Goal: Find specific page/section: Find specific page/section

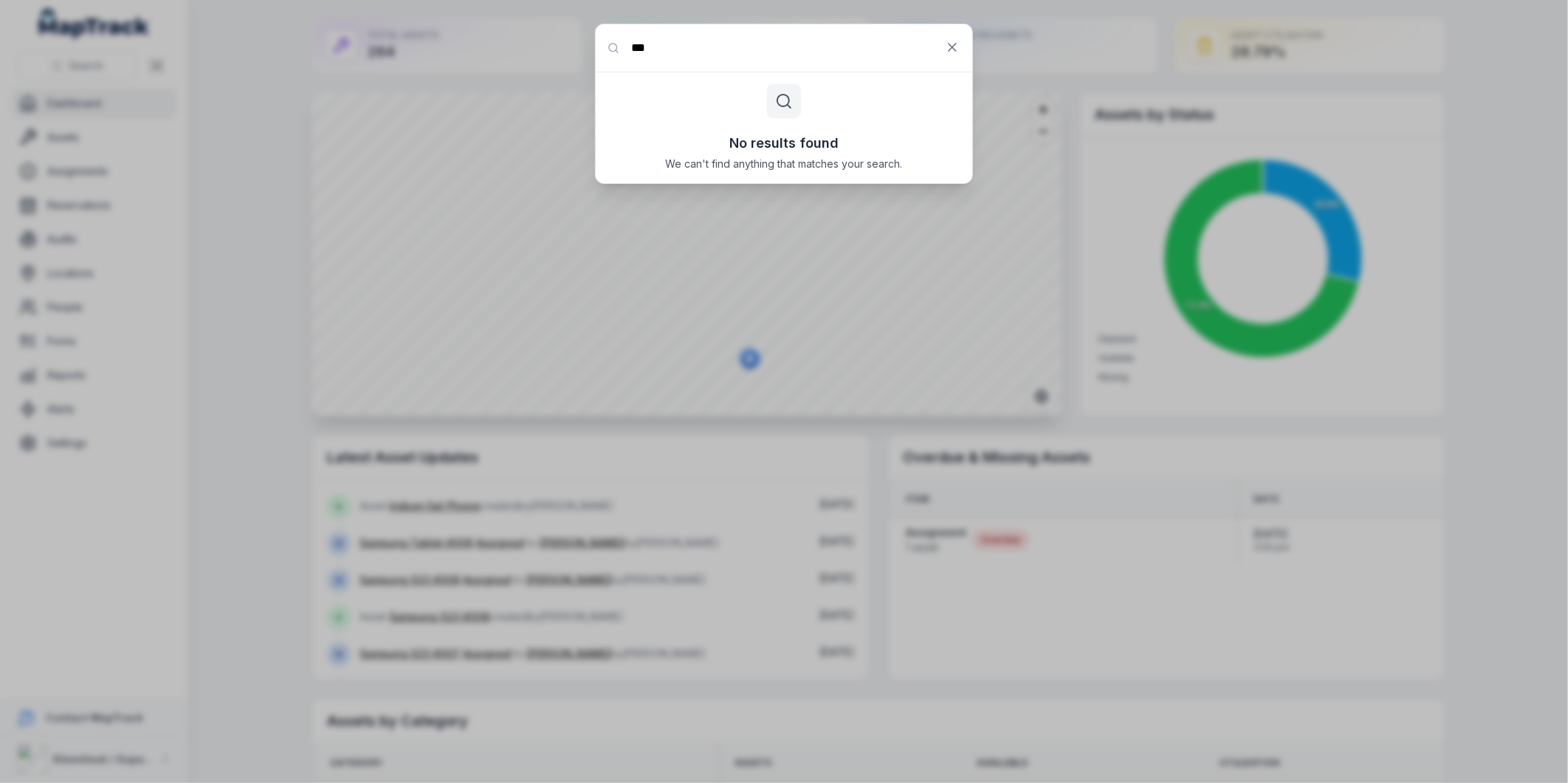
type input "***"
click at [957, 52] on icon at bounding box center [953, 48] width 15 height 15
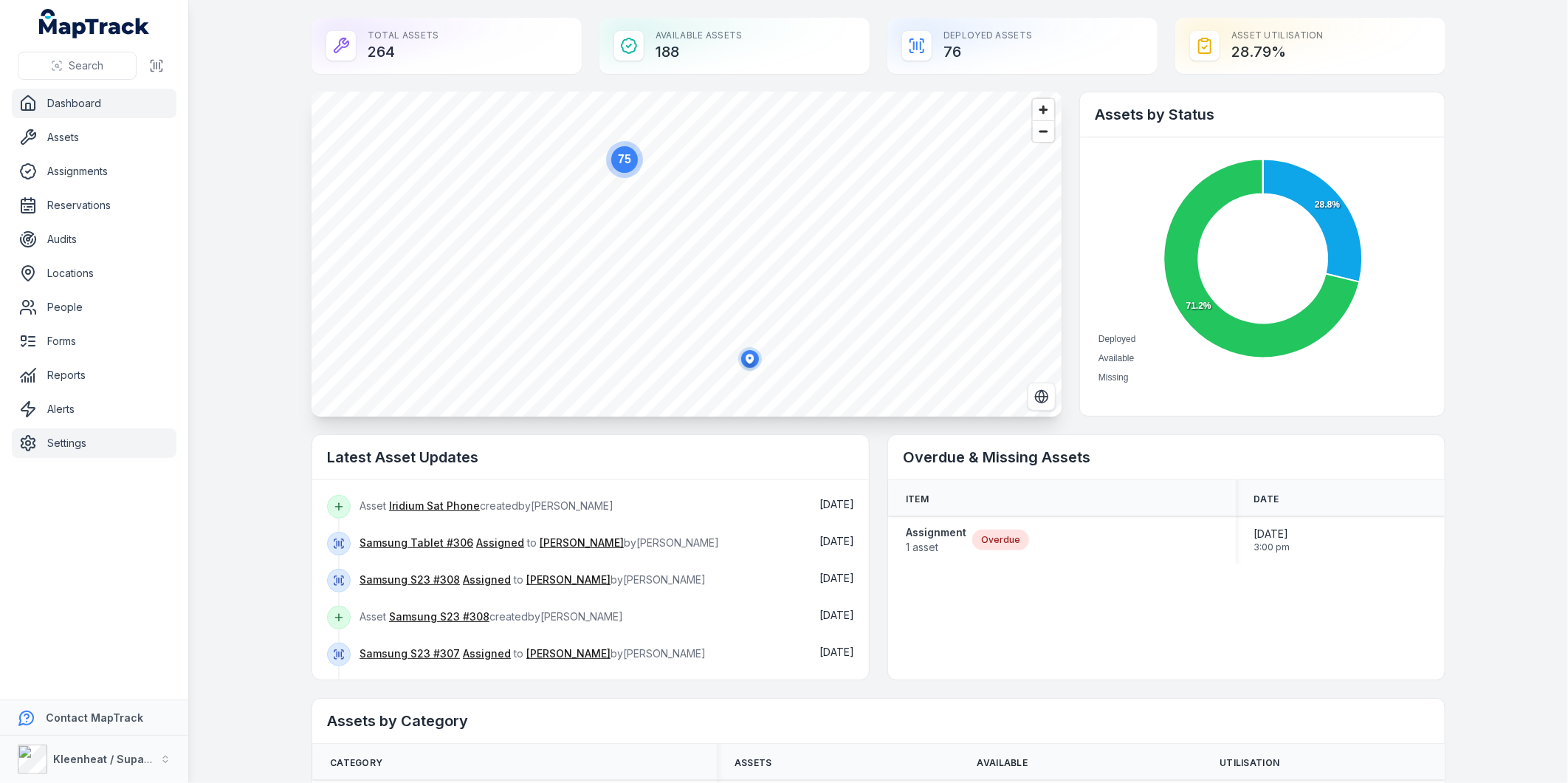
click at [75, 439] on link "Settings" at bounding box center [94, 444] width 165 height 30
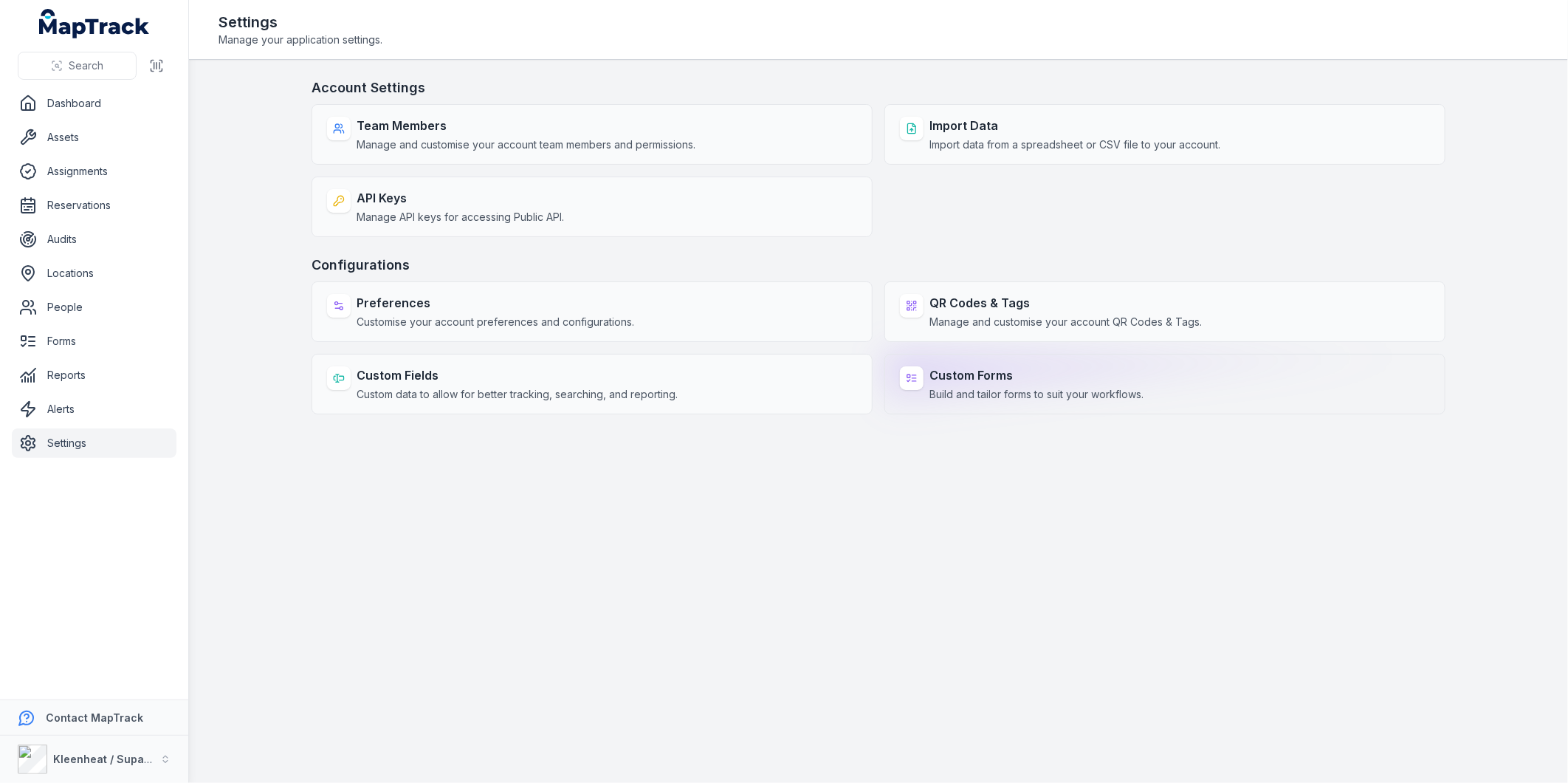
click at [948, 372] on strong "Custom Forms" at bounding box center [1036, 375] width 214 height 18
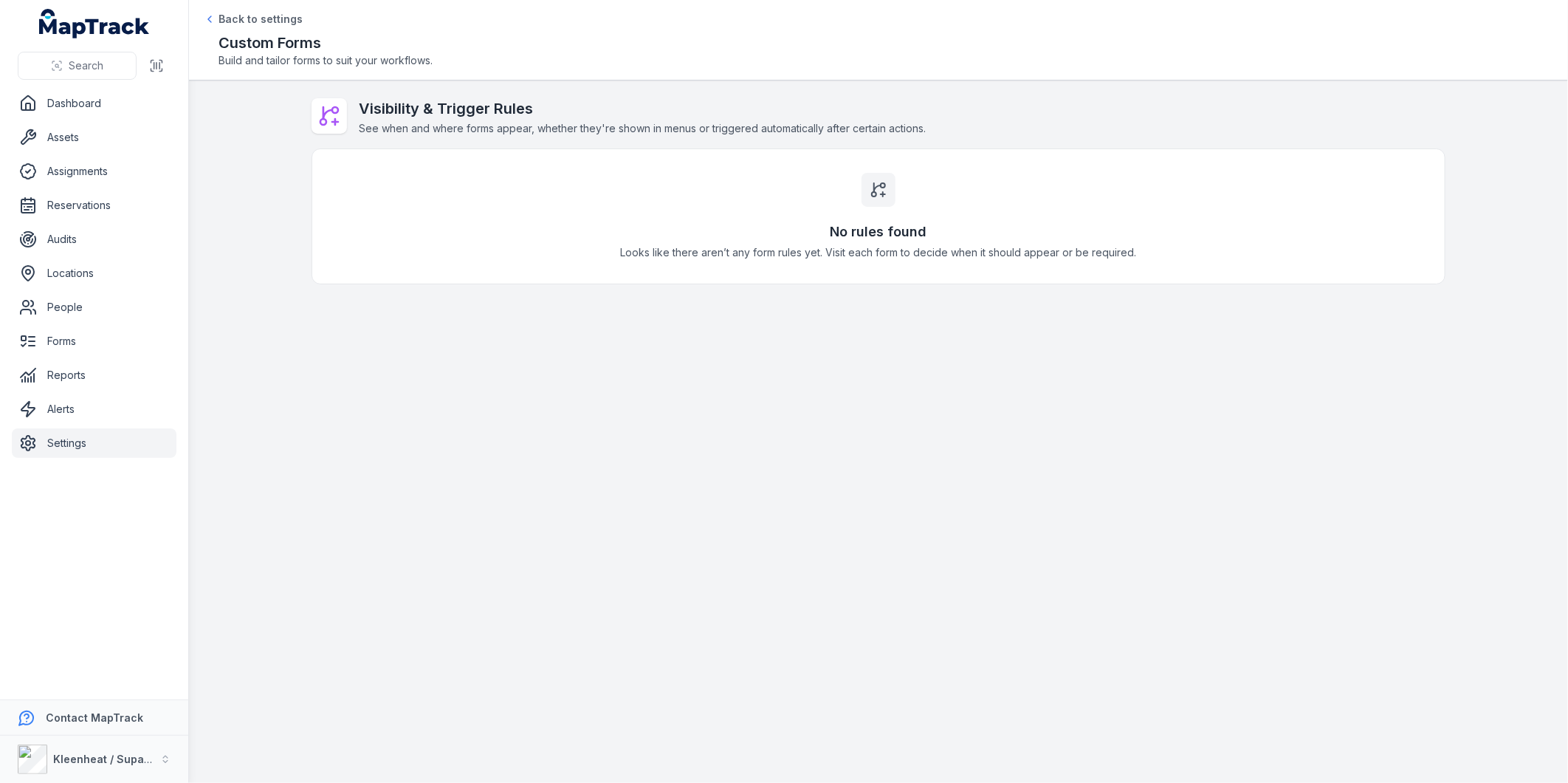
click at [877, 183] on icon at bounding box center [878, 190] width 18 height 18
click at [329, 114] on icon at bounding box center [330, 116] width 24 height 24
click at [236, 18] on span "Back to settings" at bounding box center [260, 19] width 84 height 15
